Goal: Task Accomplishment & Management: Complete application form

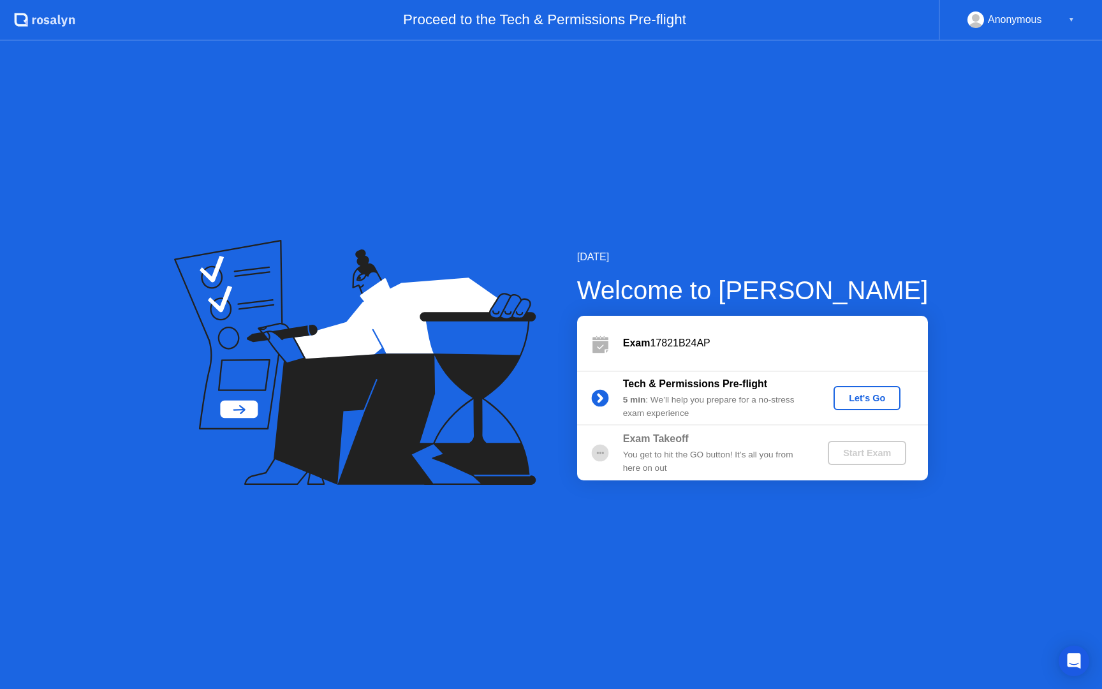
click at [857, 407] on button "Let's Go" at bounding box center [867, 398] width 67 height 24
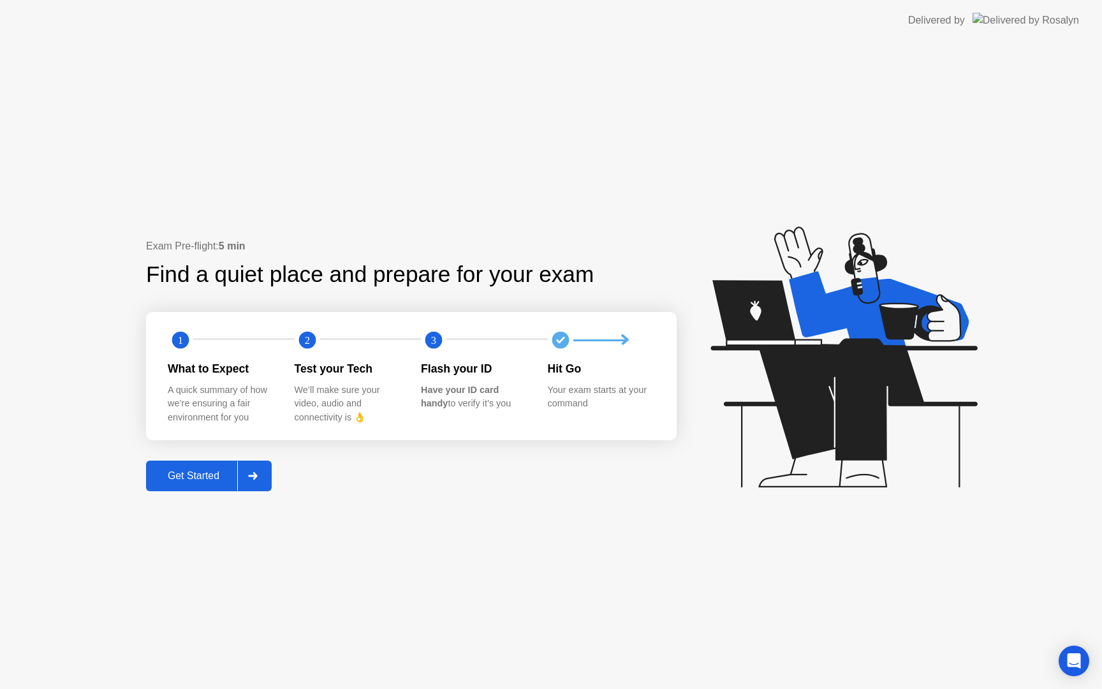
click at [231, 475] on div "Get Started" at bounding box center [193, 475] width 87 height 11
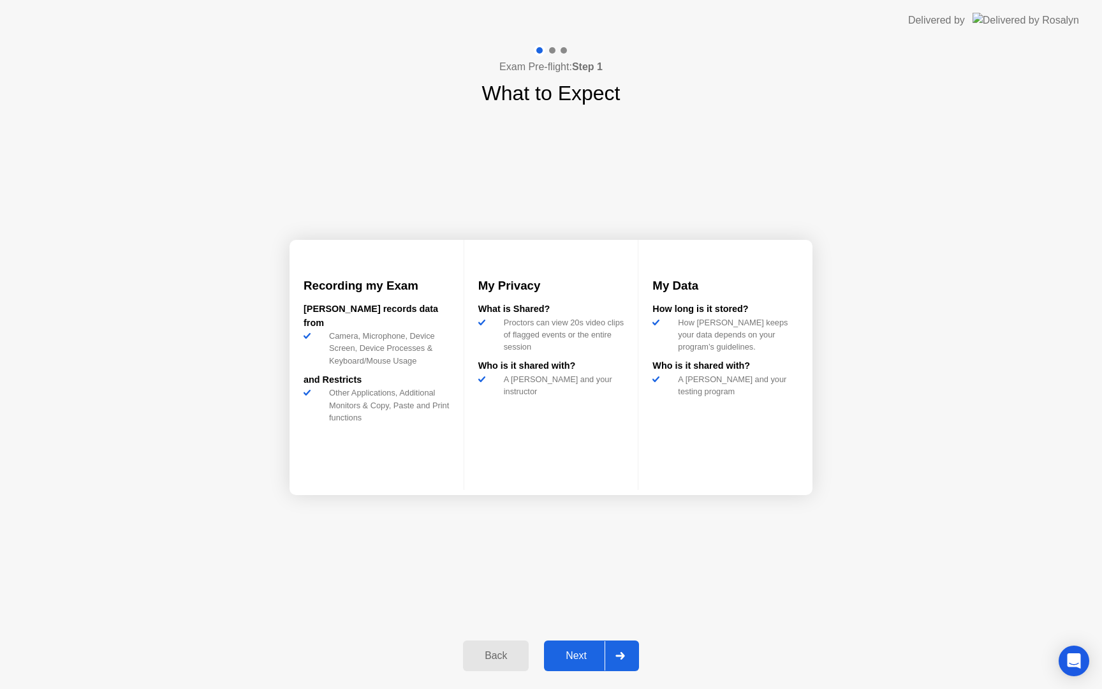
click at [562, 654] on div "Next" at bounding box center [576, 655] width 57 height 11
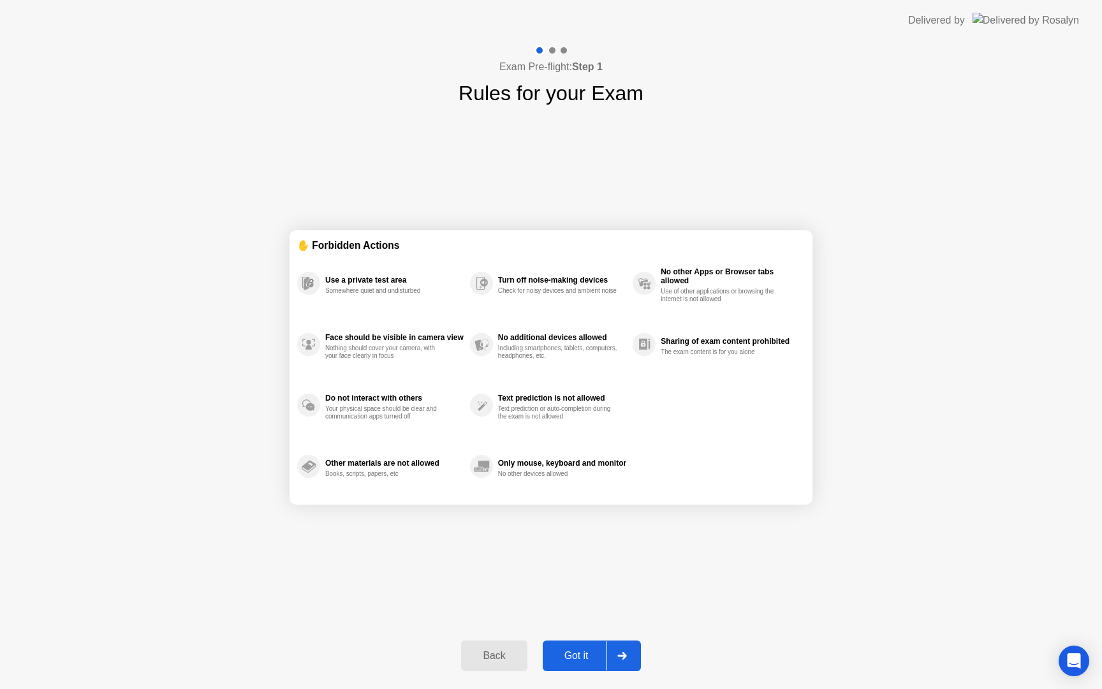
click at [584, 660] on div "Got it" at bounding box center [577, 655] width 60 height 11
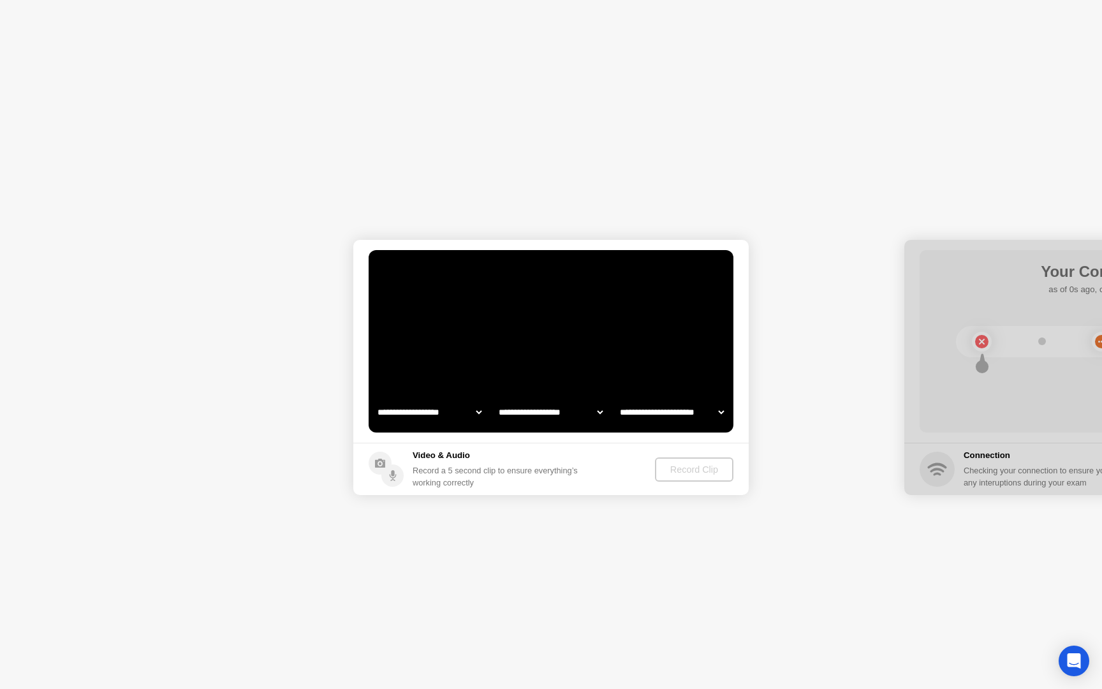
select select "**********"
select select "*******"
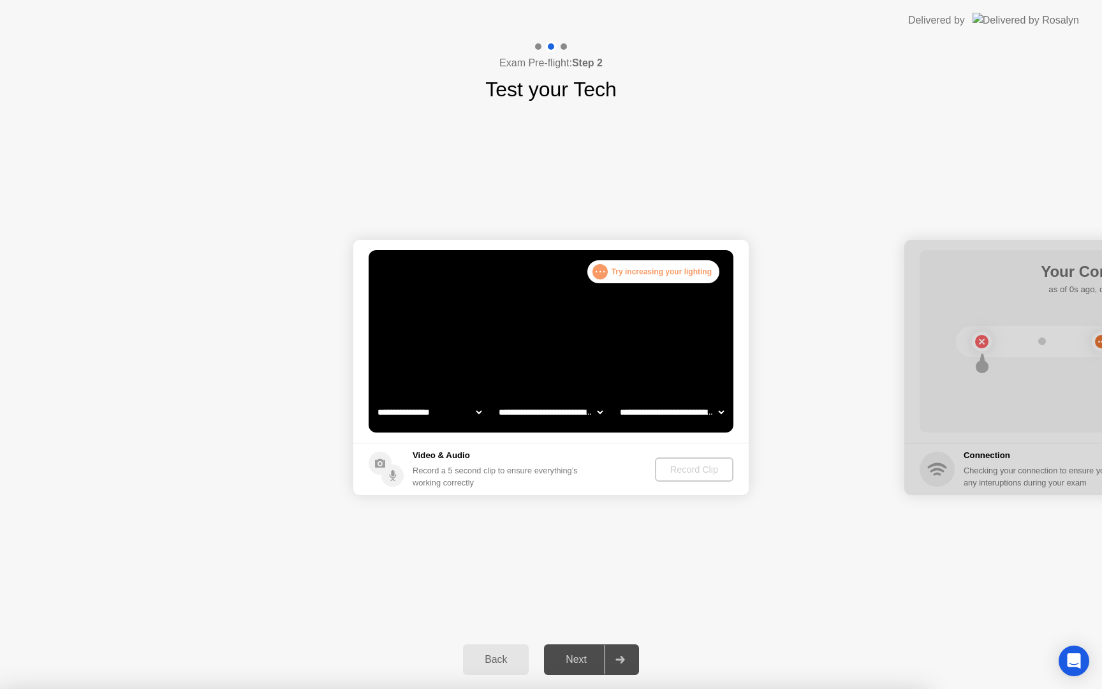
select select "**********"
click at [480, 688] on div at bounding box center [551, 689] width 1102 height 0
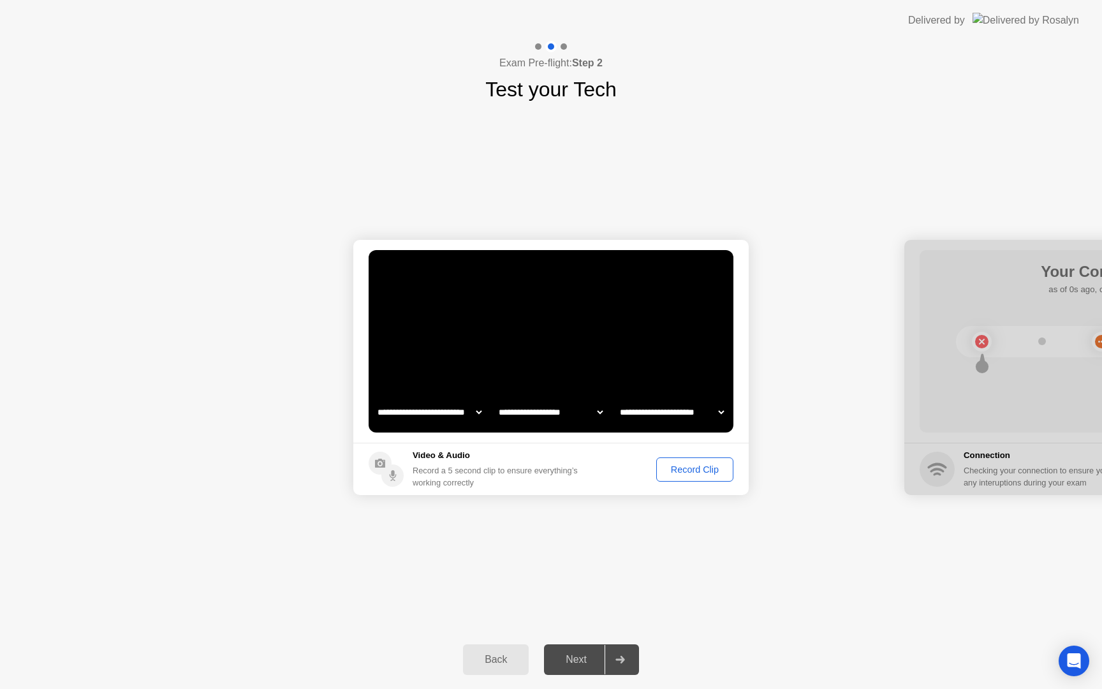
click at [715, 475] on div "Record Clip" at bounding box center [695, 469] width 68 height 10
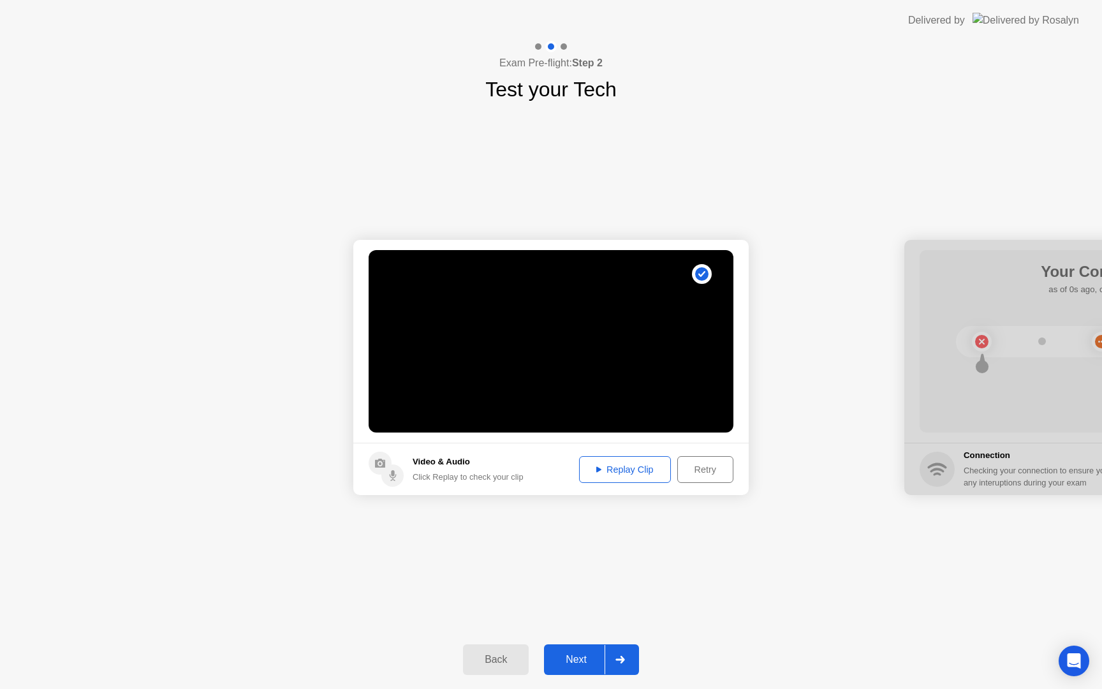
click at [663, 471] on div "Replay Clip" at bounding box center [625, 469] width 83 height 10
click at [611, 656] on div at bounding box center [620, 659] width 31 height 29
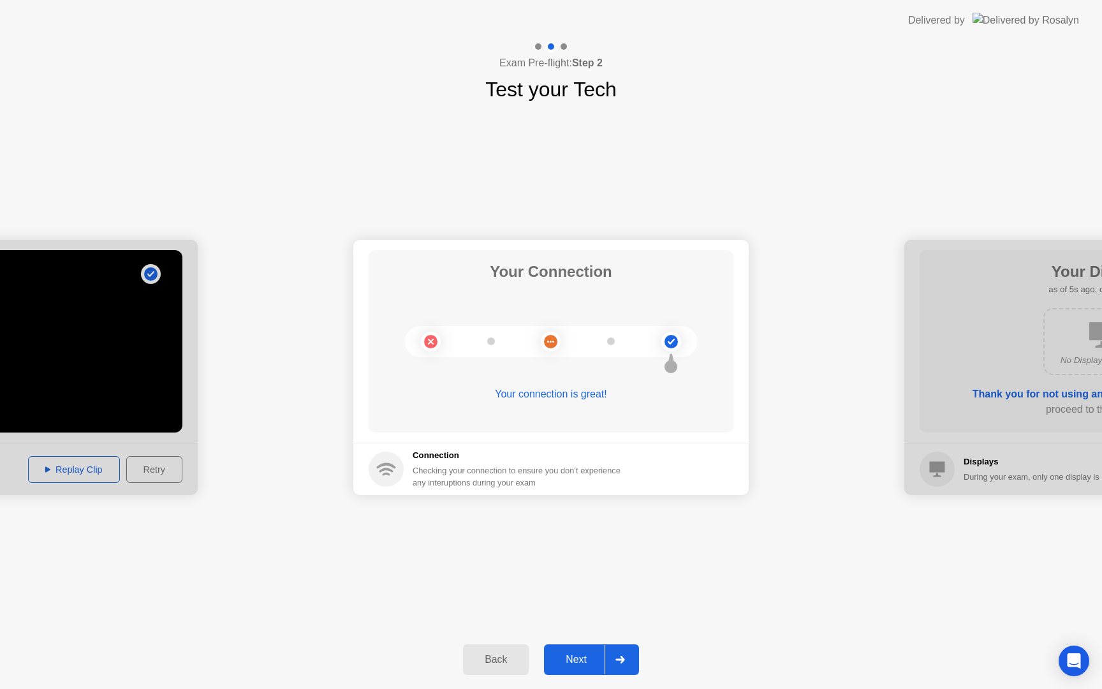
click at [590, 651] on button "Next" at bounding box center [591, 659] width 95 height 31
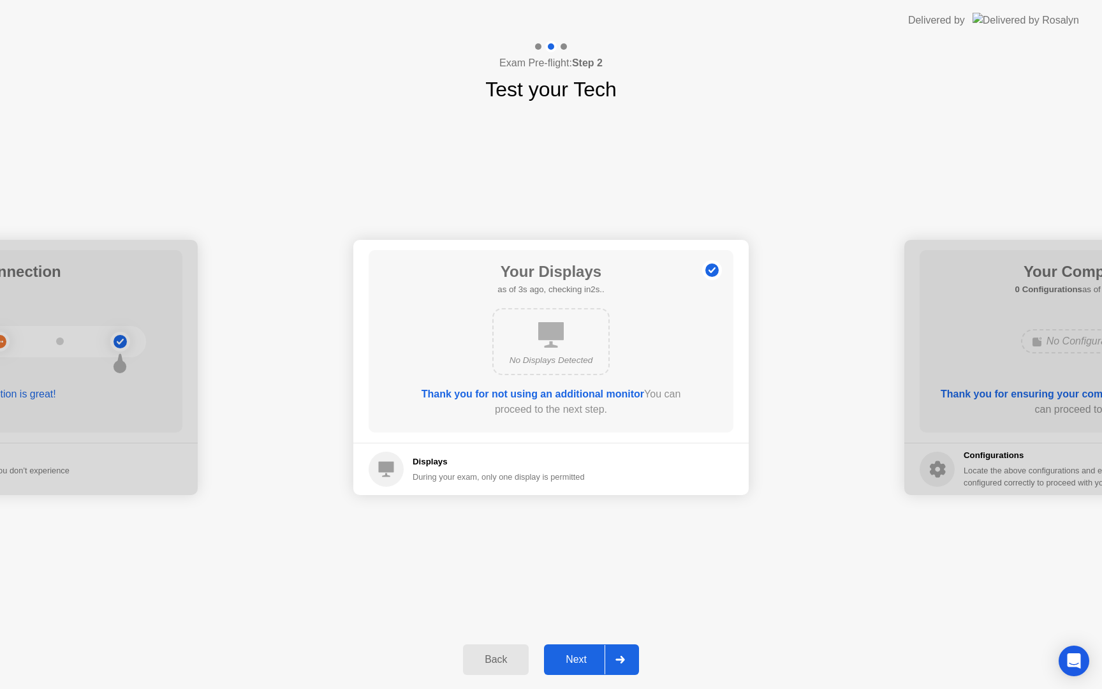
click at [883, 154] on div "**********" at bounding box center [551, 368] width 1102 height 526
click at [589, 668] on button "Next" at bounding box center [591, 659] width 95 height 31
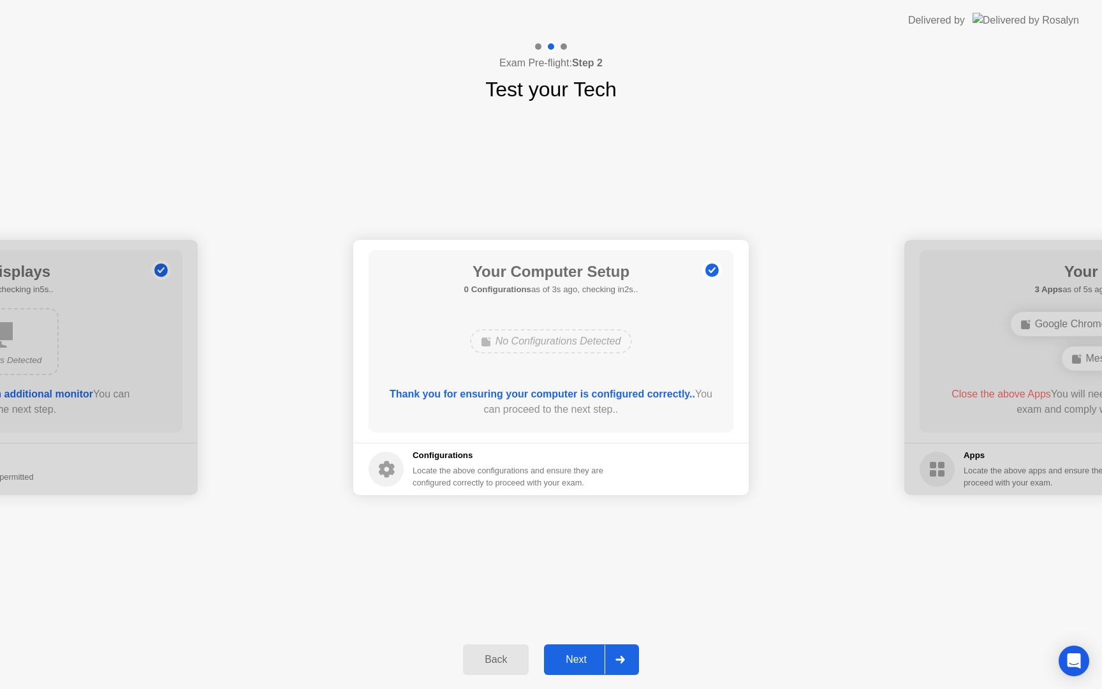
click at [574, 656] on div "Next" at bounding box center [576, 659] width 57 height 11
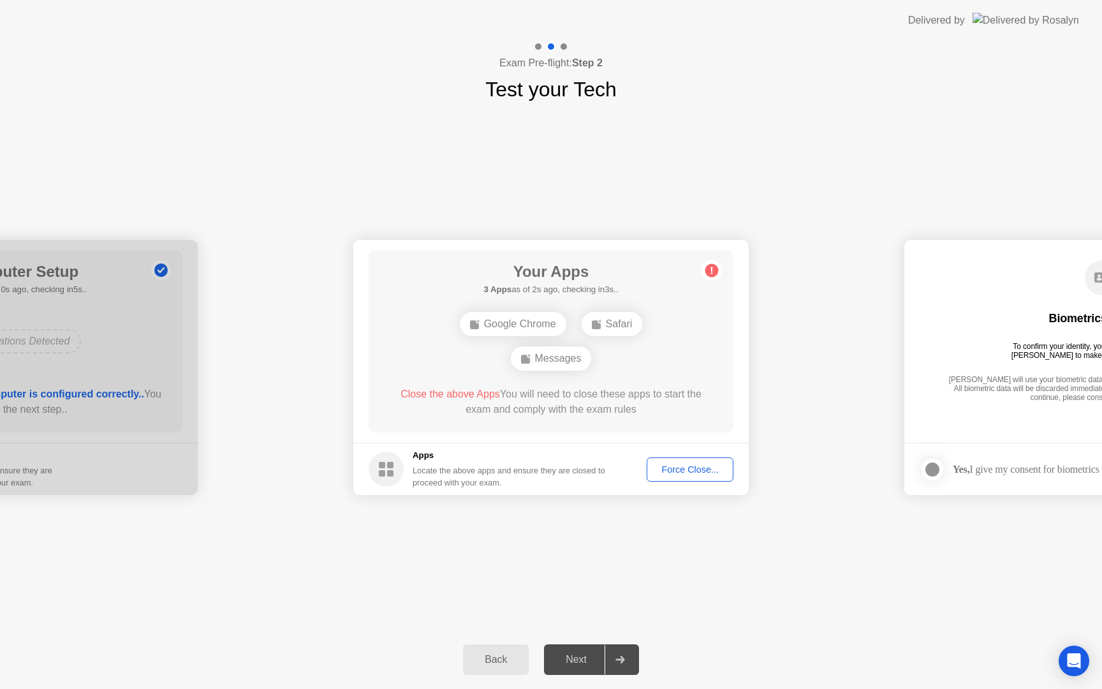
click at [669, 468] on div "Force Close..." at bounding box center [690, 469] width 78 height 10
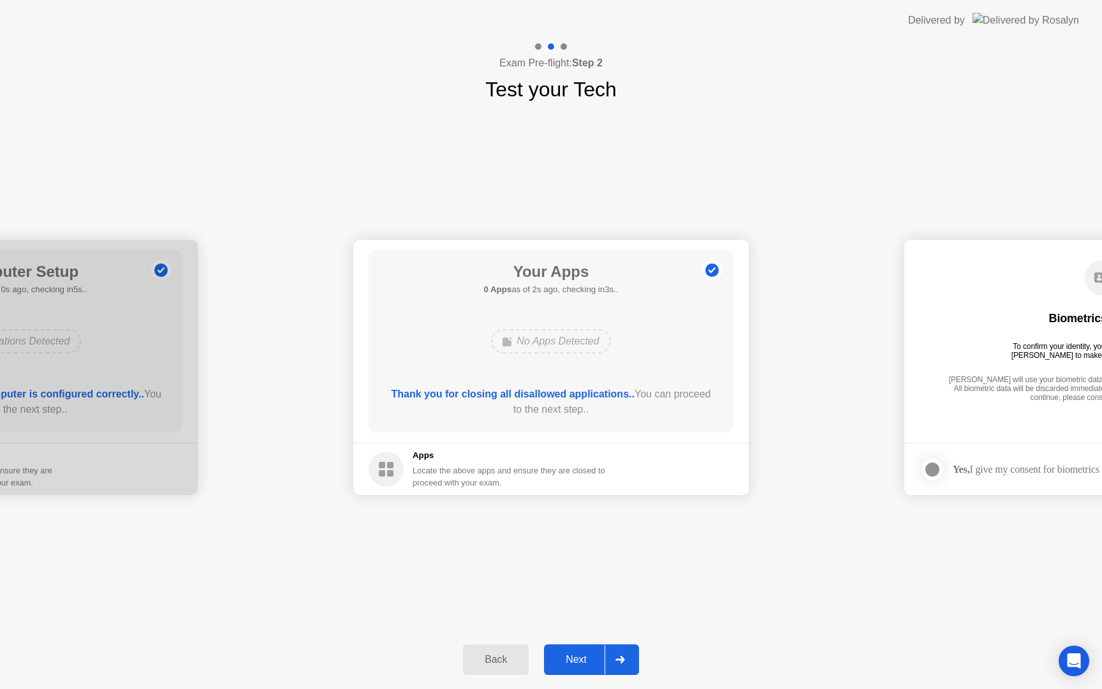
click at [593, 663] on div "Next" at bounding box center [576, 659] width 57 height 11
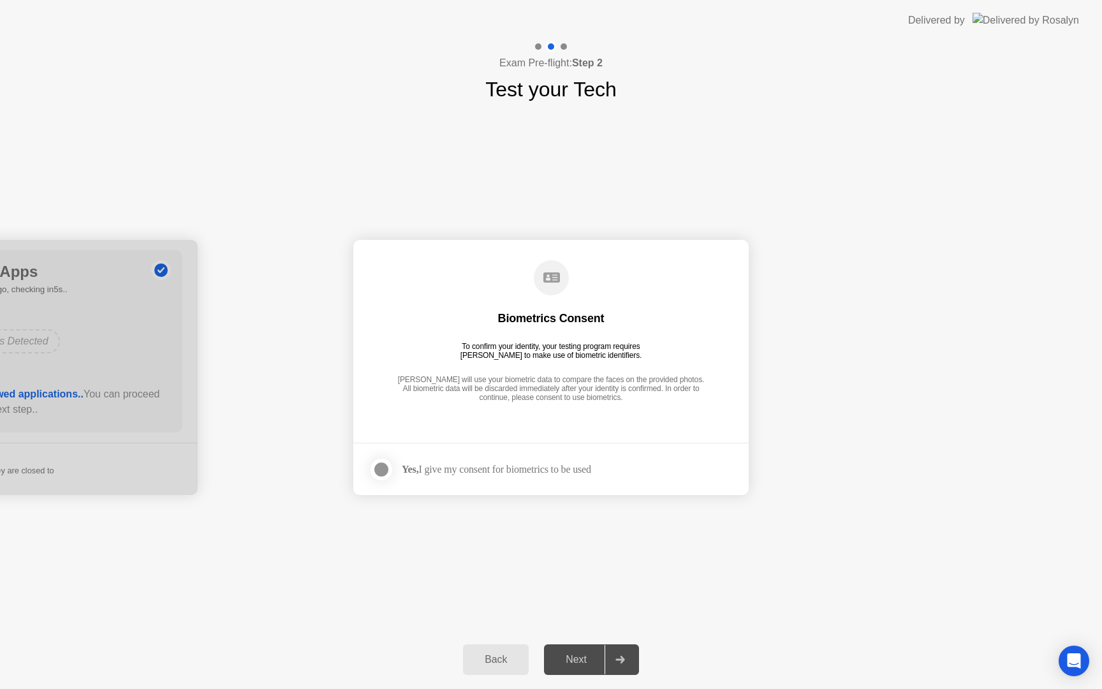
click at [531, 398] on div "[PERSON_NAME] will use your biometric data to compare the faces on the provided…" at bounding box center [551, 389] width 314 height 29
click at [384, 471] on div at bounding box center [381, 469] width 15 height 15
click at [587, 658] on div "Next" at bounding box center [576, 659] width 57 height 11
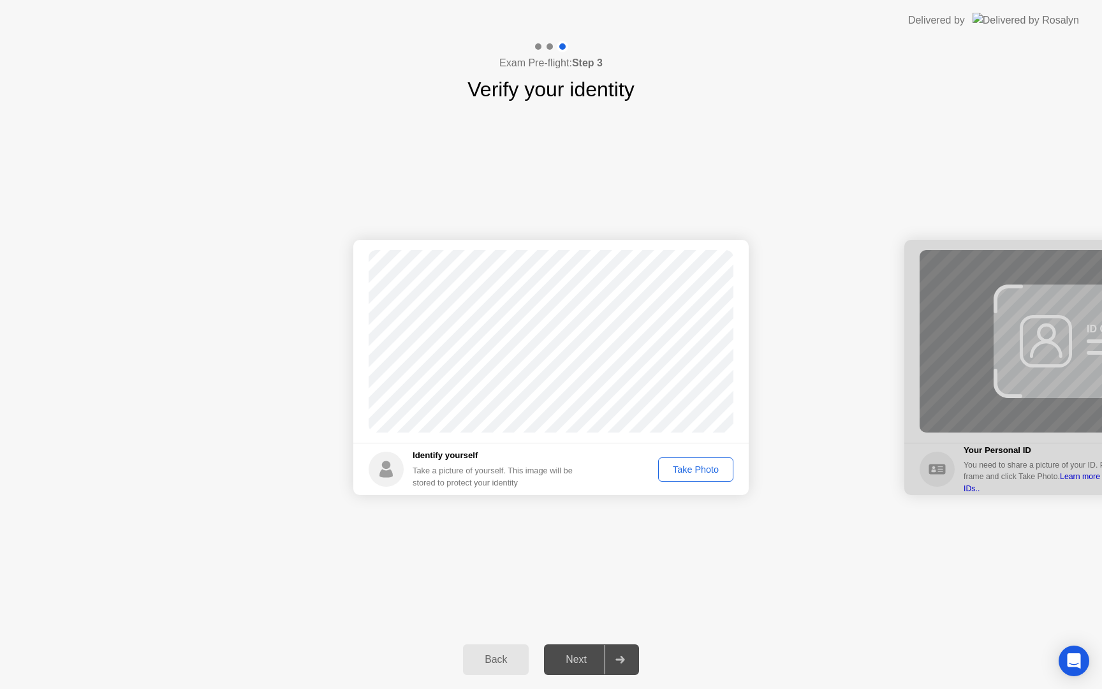
click at [704, 478] on button "Take Photo" at bounding box center [695, 469] width 75 height 24
click at [565, 665] on div "Next" at bounding box center [576, 659] width 57 height 11
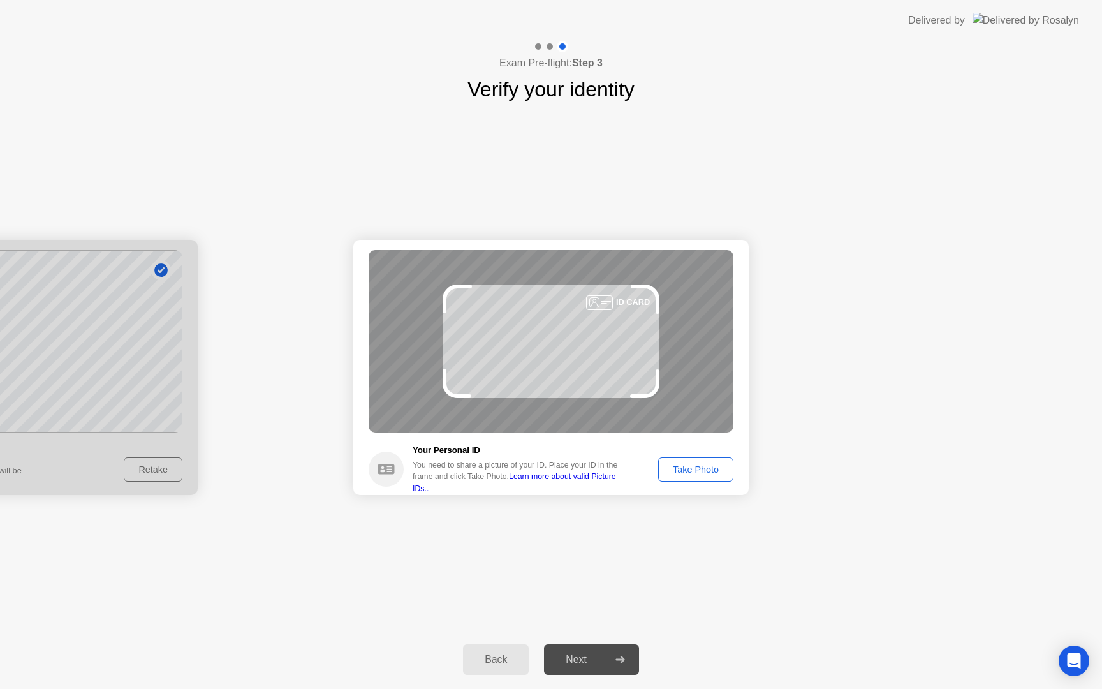
click at [715, 468] on div "Take Photo" at bounding box center [696, 469] width 66 height 10
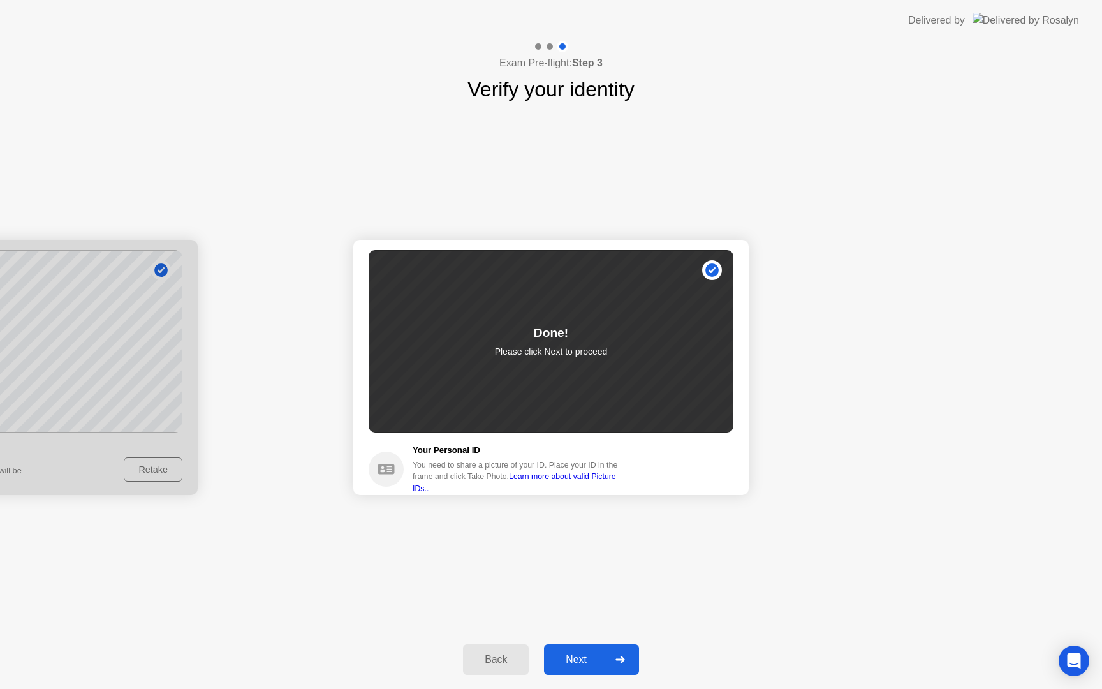
click at [590, 662] on div "Next" at bounding box center [576, 659] width 57 height 11
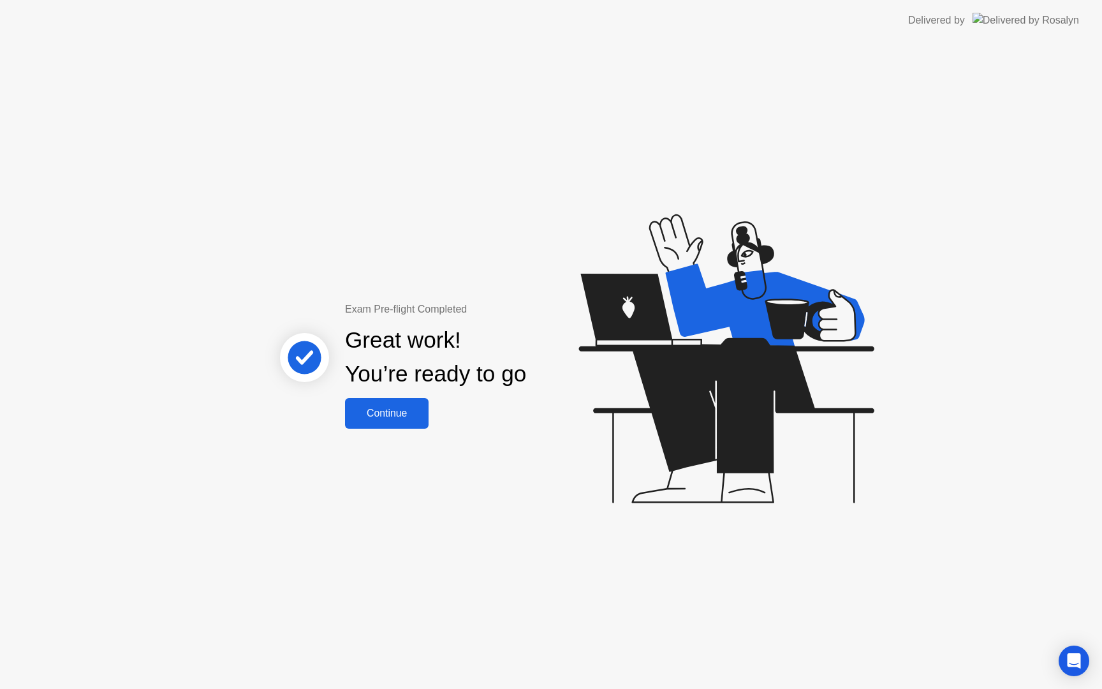
click at [360, 428] on div "Exam Pre-flight Completed Great work! You’re ready to go Continue" at bounding box center [551, 365] width 1102 height 648
click at [370, 417] on div "Continue" at bounding box center [387, 413] width 76 height 11
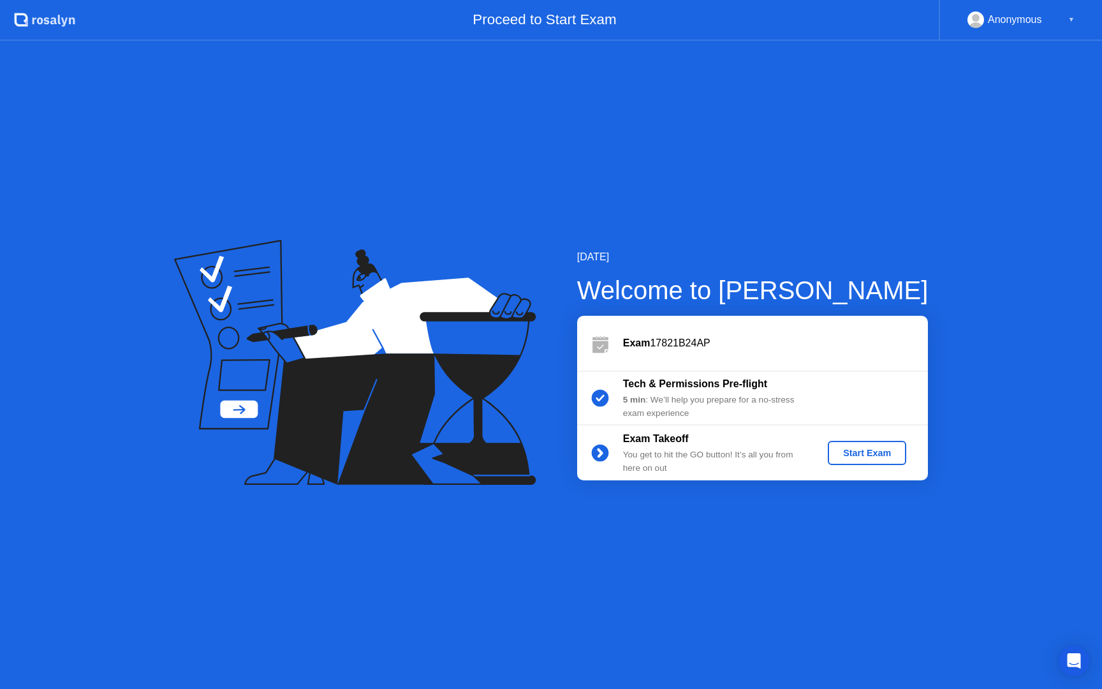
click at [872, 451] on div "Start Exam" at bounding box center [867, 453] width 68 height 10
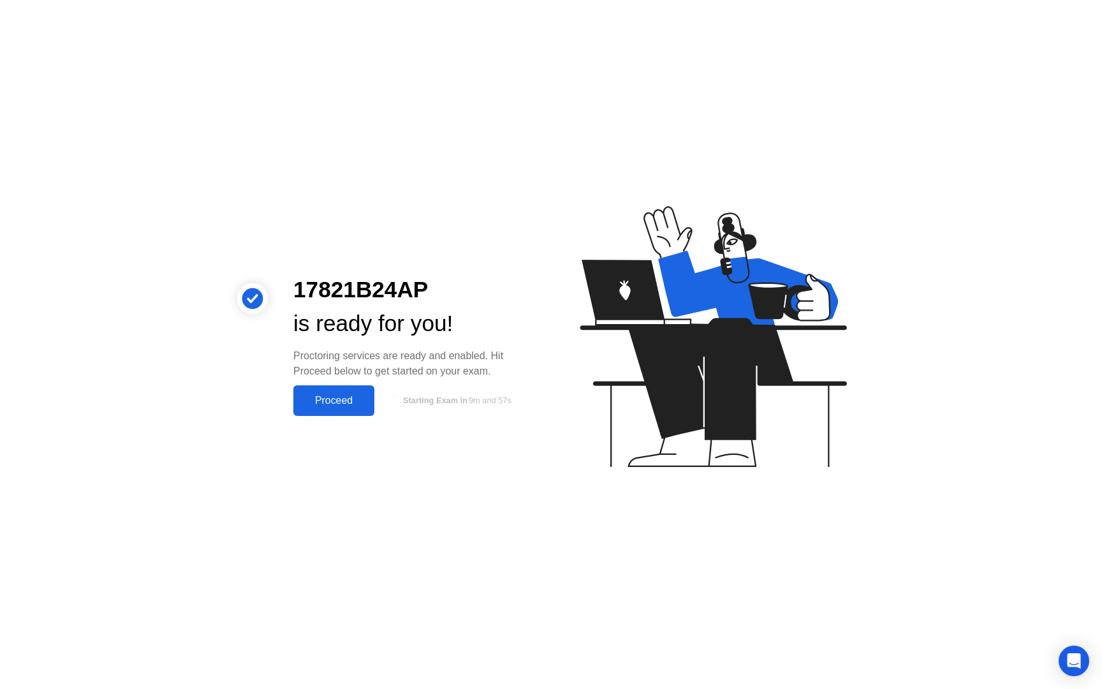
click at [366, 399] on div "Proceed" at bounding box center [333, 400] width 73 height 11
